Goal: Learn about a topic: Learn about a topic

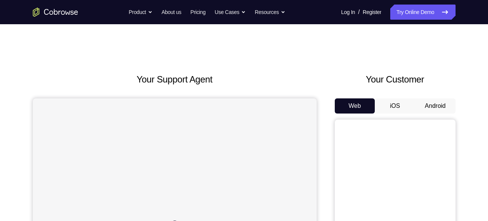
click at [427, 110] on button "Android" at bounding box center [436, 105] width 40 height 15
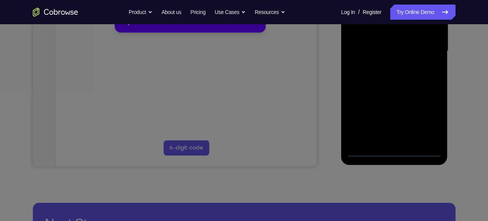
scroll to position [187, 0]
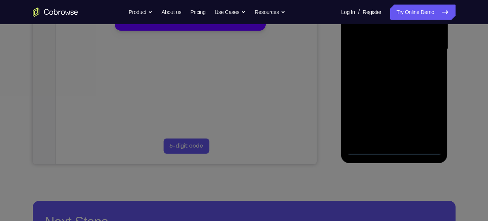
click at [399, 150] on icon at bounding box center [247, 89] width 494 height 263
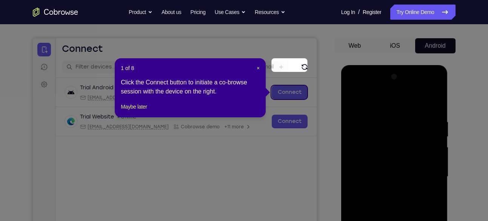
scroll to position [51, 0]
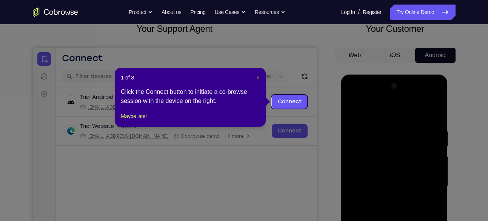
click at [259, 74] on span "×" at bounding box center [258, 77] width 3 height 6
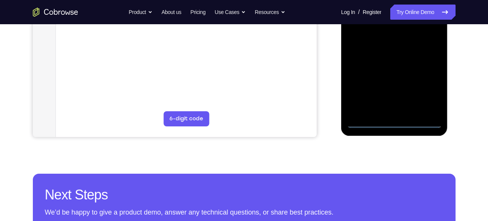
scroll to position [215, 0]
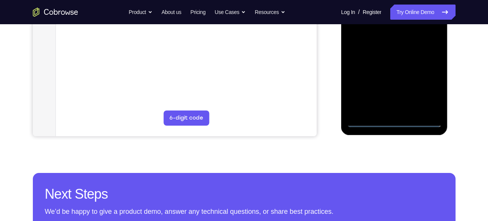
click at [394, 121] on div at bounding box center [394, 21] width 95 height 212
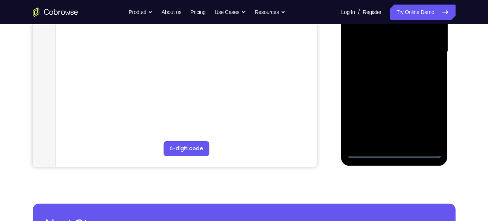
scroll to position [187, 0]
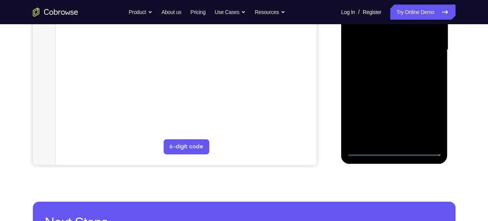
click at [425, 116] on div at bounding box center [394, 50] width 95 height 212
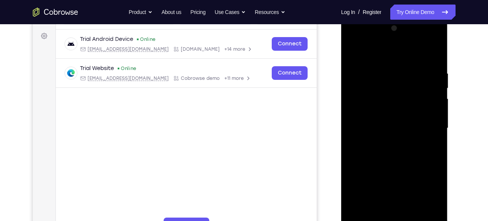
scroll to position [108, 0]
click at [379, 53] on div at bounding box center [394, 129] width 95 height 212
click at [427, 123] on div at bounding box center [394, 129] width 95 height 212
click at [389, 141] on div at bounding box center [394, 129] width 95 height 212
click at [398, 110] on div at bounding box center [394, 129] width 95 height 212
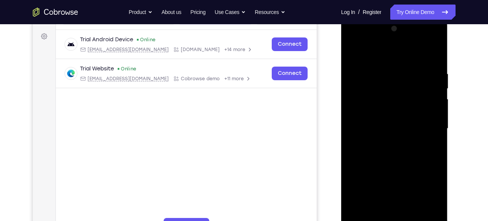
click at [383, 121] on div at bounding box center [394, 129] width 95 height 212
click at [384, 142] on div at bounding box center [394, 129] width 95 height 212
click at [395, 110] on div at bounding box center [394, 129] width 95 height 212
drag, startPoint x: 377, startPoint y: 58, endPoint x: 374, endPoint y: 33, distance: 25.5
click at [374, 33] on div at bounding box center [394, 129] width 95 height 212
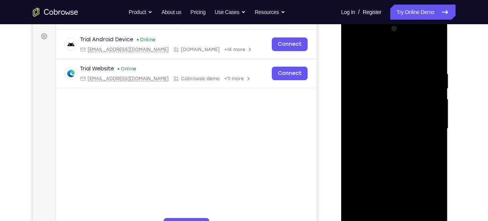
click at [397, 108] on div at bounding box center [394, 129] width 95 height 212
click at [439, 51] on div at bounding box center [394, 129] width 95 height 212
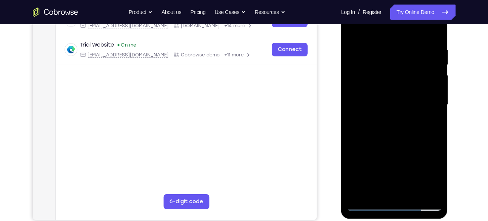
scroll to position [133, 0]
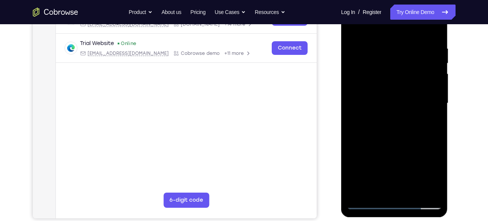
click at [418, 193] on div at bounding box center [394, 103] width 95 height 212
click at [419, 145] on div at bounding box center [394, 103] width 95 height 212
click at [431, 77] on div at bounding box center [394, 103] width 95 height 212
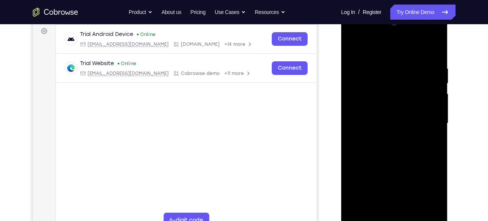
scroll to position [113, 0]
click at [411, 65] on div at bounding box center [394, 124] width 95 height 212
click at [355, 47] on div at bounding box center [394, 124] width 95 height 212
click at [389, 110] on div at bounding box center [394, 124] width 95 height 212
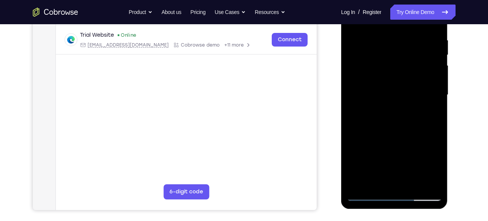
scroll to position [142, 0]
click at [388, 162] on div at bounding box center [394, 95] width 95 height 212
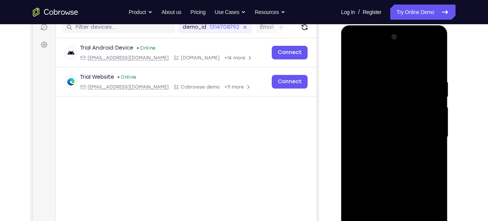
scroll to position [99, 0]
click at [353, 63] on div at bounding box center [394, 137] width 95 height 212
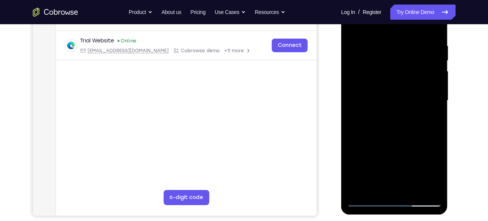
scroll to position [145, 0]
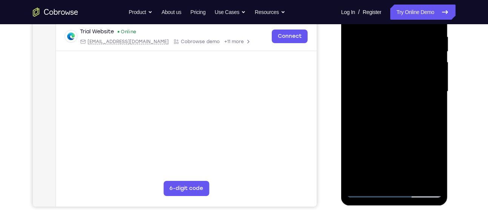
click at [365, 193] on div at bounding box center [394, 92] width 95 height 212
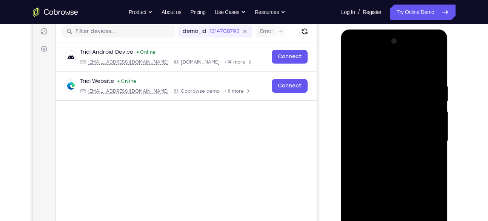
scroll to position [95, 0]
click at [356, 63] on div at bounding box center [394, 142] width 95 height 212
drag, startPoint x: 422, startPoint y: 81, endPoint x: 384, endPoint y: 70, distance: 39.3
click at [384, 70] on div at bounding box center [394, 142] width 95 height 212
drag, startPoint x: 420, startPoint y: 84, endPoint x: 403, endPoint y: 85, distance: 17.8
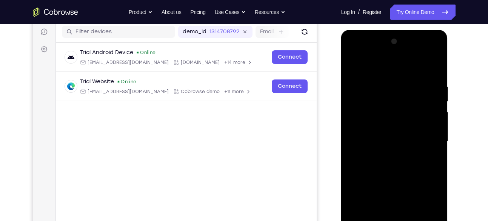
click at [406, 85] on div at bounding box center [394, 142] width 95 height 212
click at [428, 84] on div at bounding box center [394, 142] width 95 height 212
click at [434, 67] on div at bounding box center [394, 142] width 95 height 212
drag, startPoint x: 434, startPoint y: 81, endPoint x: 380, endPoint y: 82, distance: 53.7
click at [380, 82] on div at bounding box center [394, 142] width 95 height 212
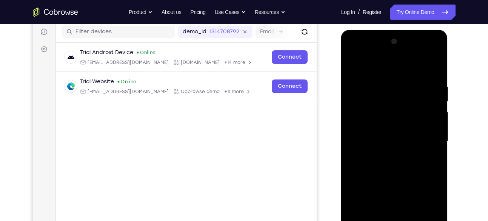
drag, startPoint x: 427, startPoint y: 83, endPoint x: 372, endPoint y: 79, distance: 54.6
click at [372, 79] on div at bounding box center [394, 142] width 95 height 212
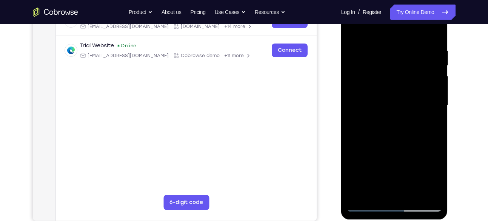
scroll to position [131, 0]
click at [413, 193] on div at bounding box center [394, 105] width 95 height 212
click at [432, 81] on div at bounding box center [394, 105] width 95 height 212
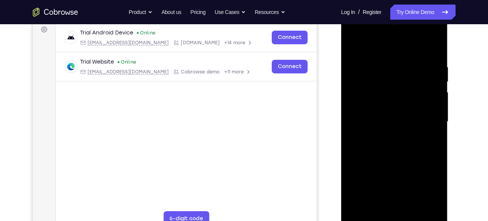
scroll to position [114, 0]
click at [356, 45] on div at bounding box center [394, 123] width 95 height 212
